Goal: Find specific fact: Find specific page/section

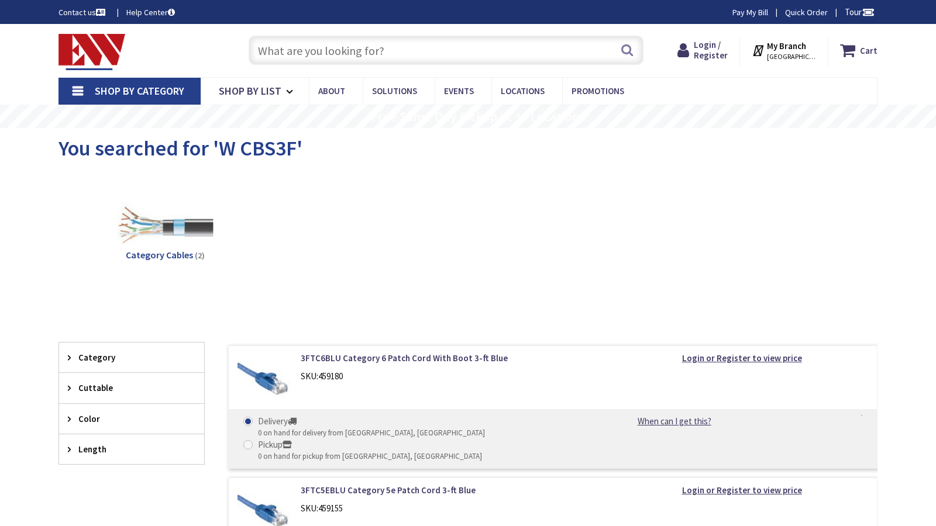
type input "6th St NW, Washington, DC 20001, USA"
